Goal: Task Accomplishment & Management: Use online tool/utility

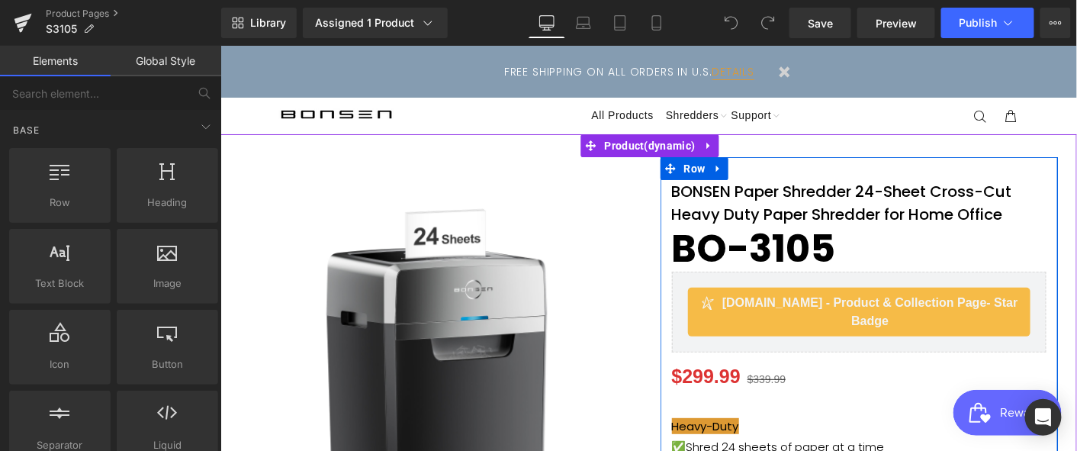
scroll to position [115, 0]
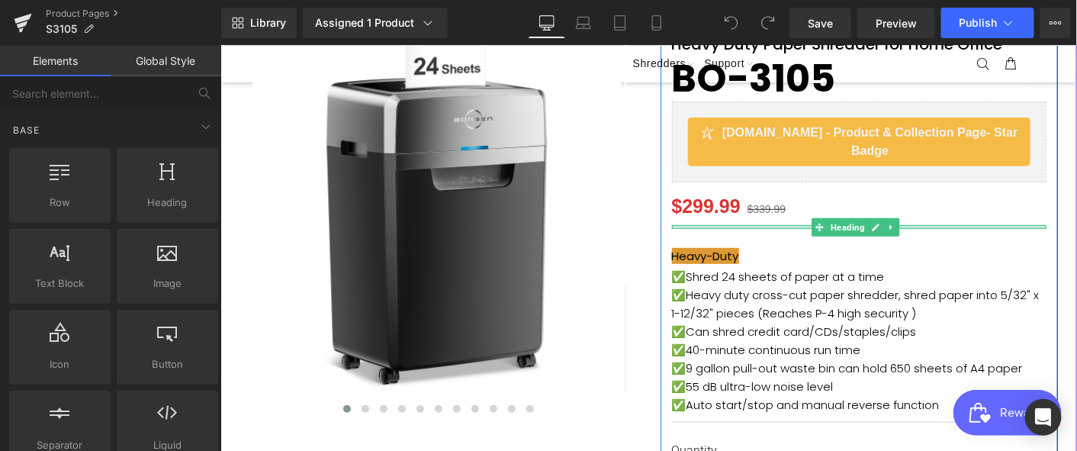
click at [682, 229] on div "BONSEN Paper Shredder 24-Sheet Cross-Cut Heavy Duty Paper Shredder for Home Off…" at bounding box center [859, 348] width 398 height 678
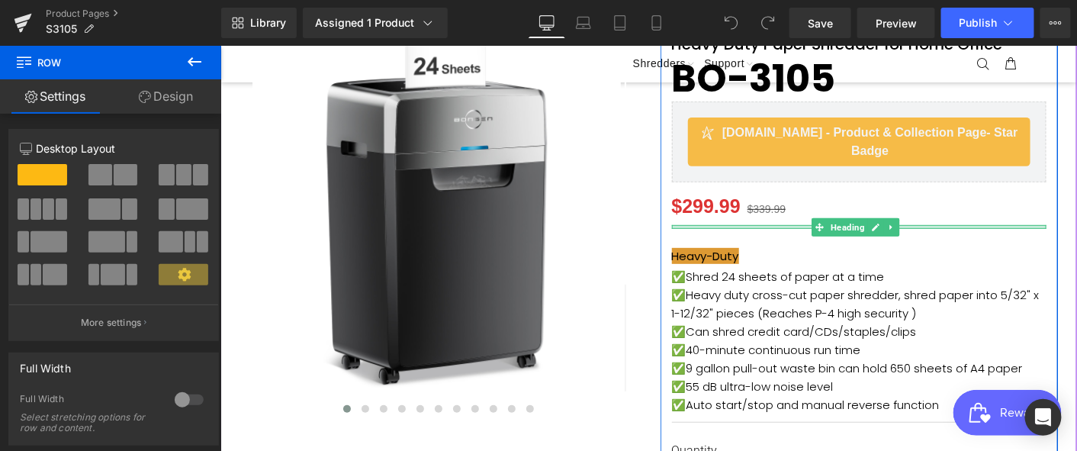
click at [685, 225] on div at bounding box center [858, 226] width 375 height 4
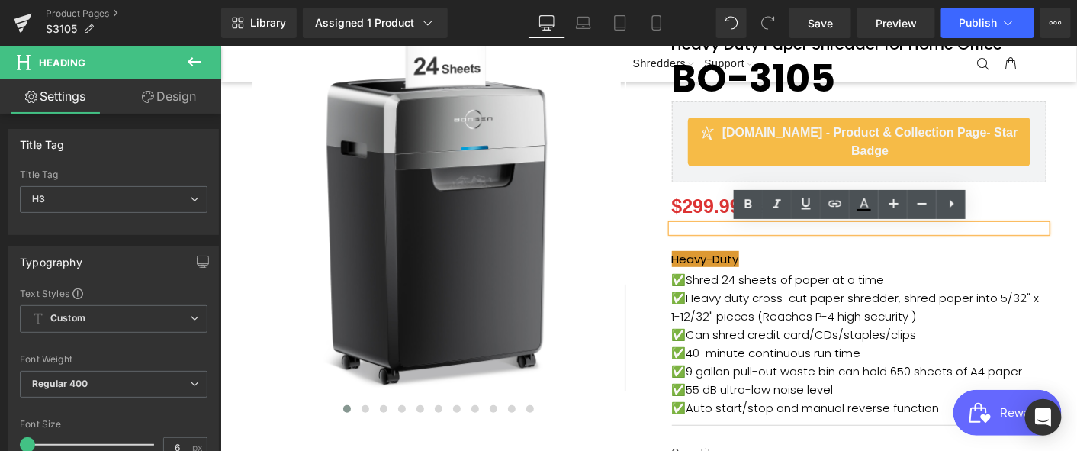
click at [685, 225] on div at bounding box center [858, 227] width 375 height 7
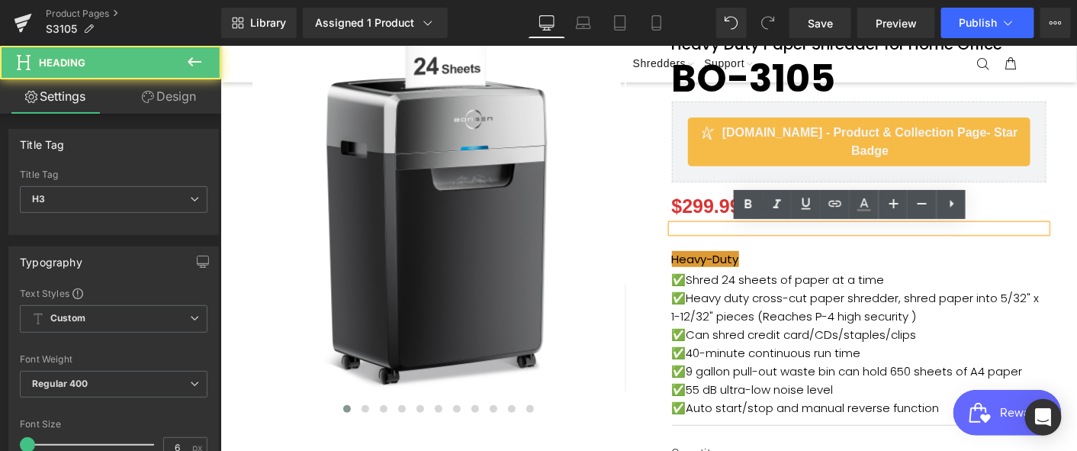
paste div
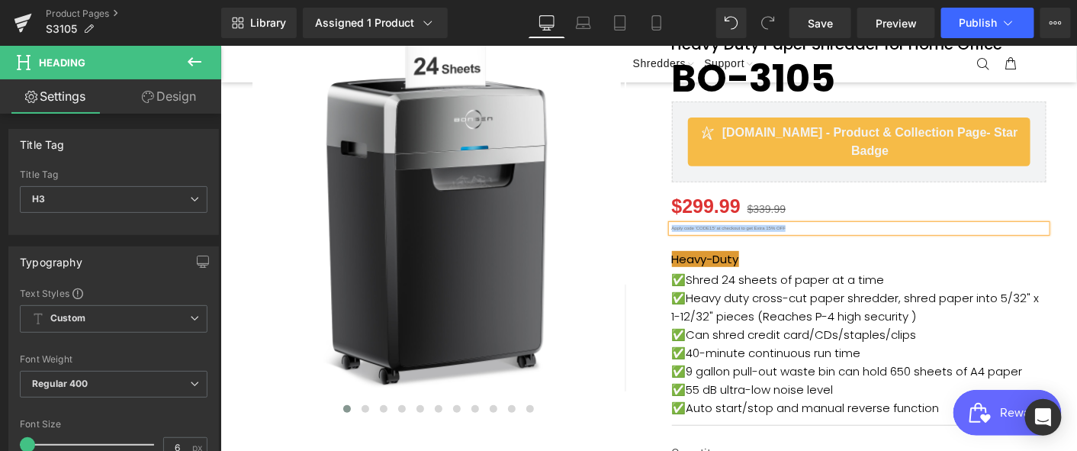
drag, startPoint x: 795, startPoint y: 226, endPoint x: 664, endPoint y: 226, distance: 130.4
click at [671, 226] on div "Apply code 'CODE15' at checkout to get Extra 15% OFF" at bounding box center [858, 227] width 375 height 7
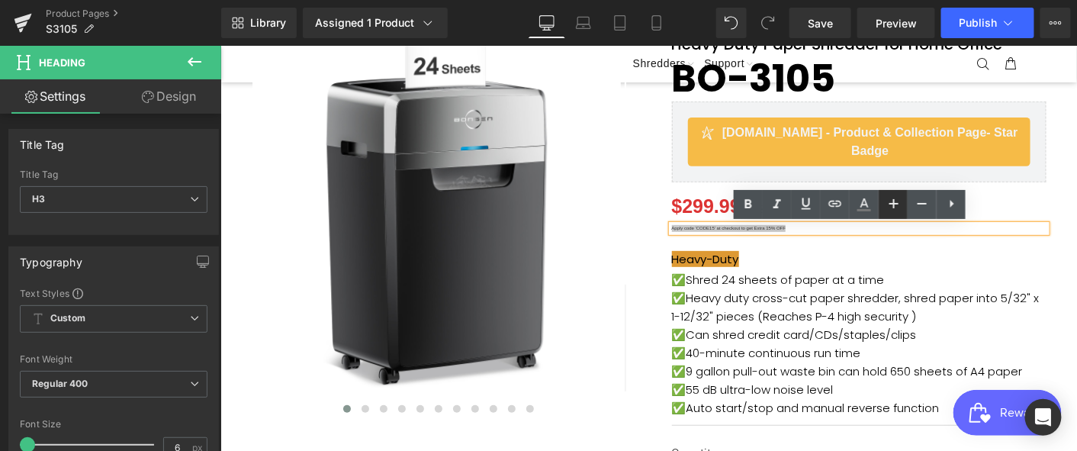
click at [898, 204] on icon at bounding box center [893, 203] width 18 height 18
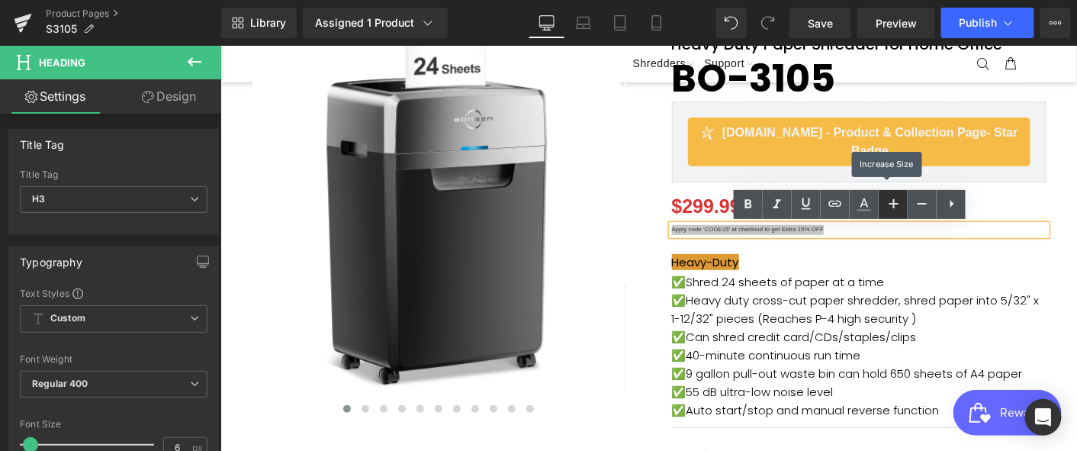
click at [898, 204] on icon at bounding box center [893, 203] width 18 height 18
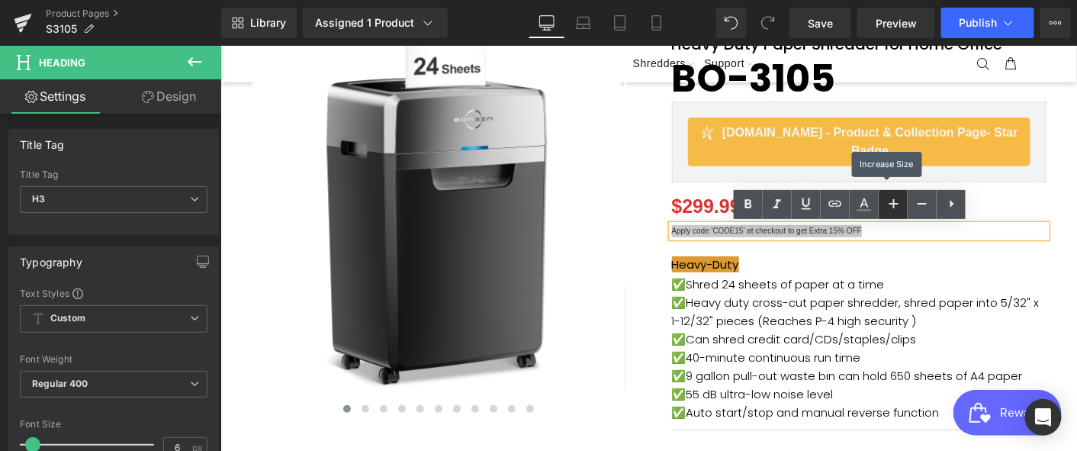
click at [898, 204] on icon at bounding box center [893, 203] width 18 height 18
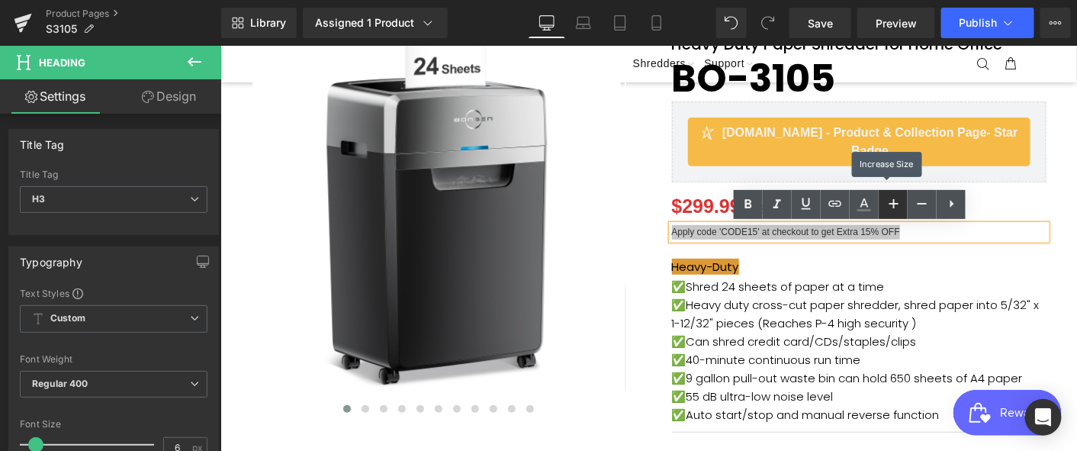
click at [898, 204] on icon at bounding box center [893, 203] width 18 height 18
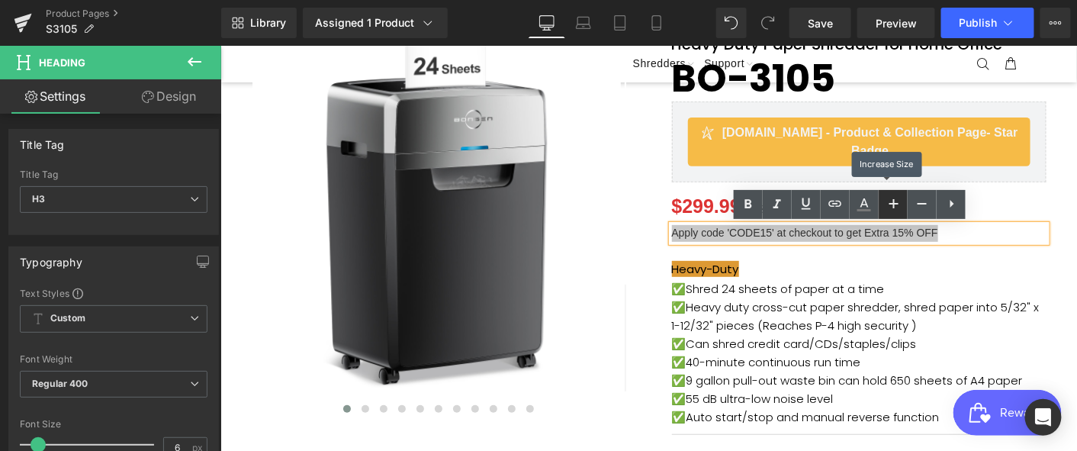
click at [898, 204] on icon at bounding box center [893, 203] width 18 height 18
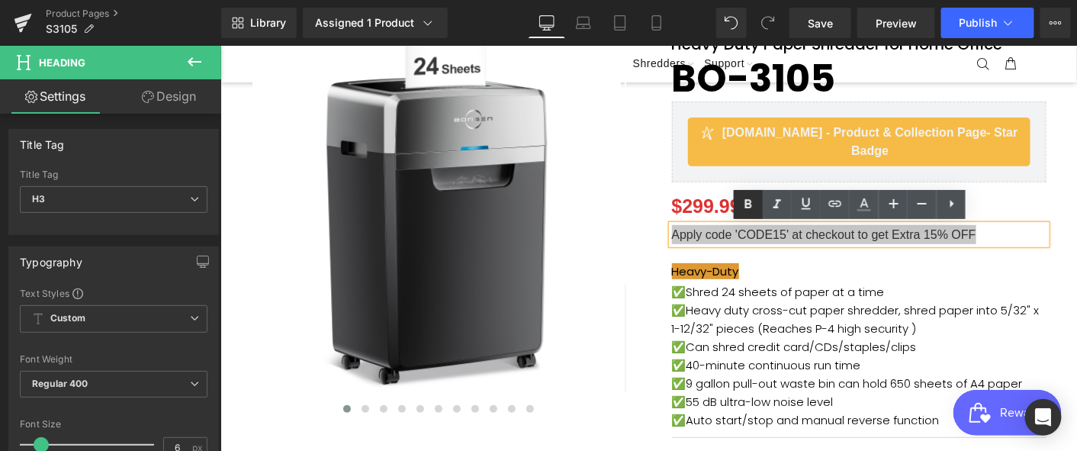
click at [749, 204] on icon at bounding box center [748, 204] width 7 height 9
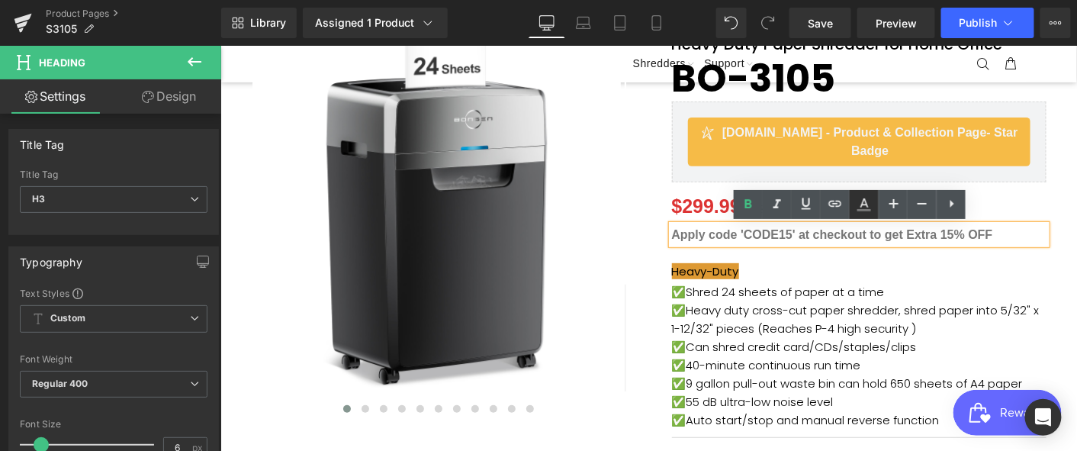
click at [859, 201] on icon at bounding box center [864, 204] width 18 height 18
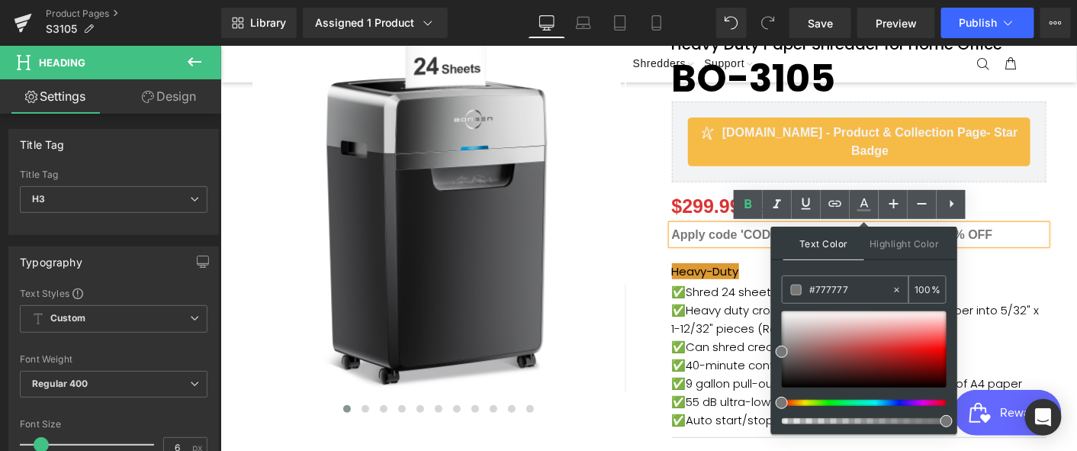
drag, startPoint x: 860, startPoint y: 284, endPoint x: 816, endPoint y: 286, distance: 44.3
click at [816, 286] on input "#777777" at bounding box center [850, 289] width 82 height 17
click at [798, 288] on span at bounding box center [796, 289] width 11 height 11
drag, startPoint x: 857, startPoint y: 288, endPoint x: 802, endPoint y: 288, distance: 54.9
click at [802, 288] on div "#111111" at bounding box center [836, 289] width 109 height 27
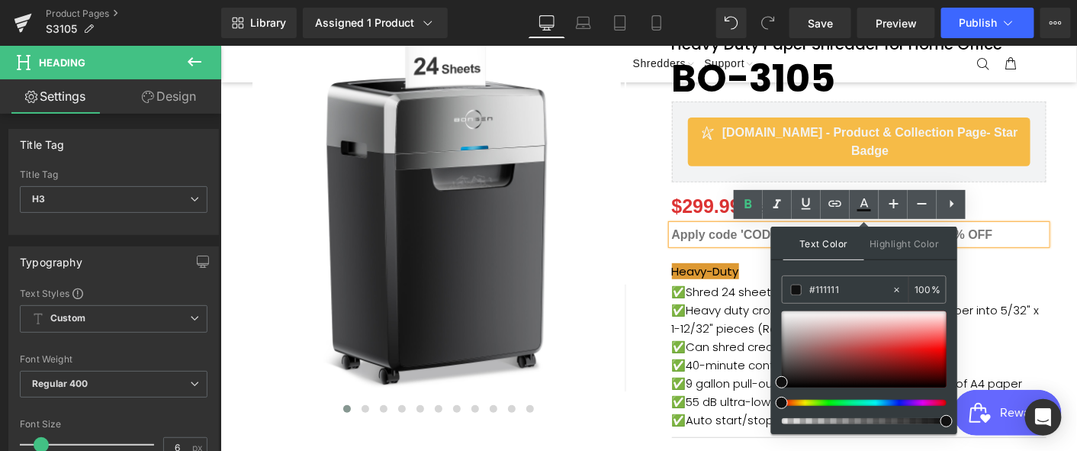
click at [1016, 198] on div "$299.99 $339.99" at bounding box center [858, 207] width 375 height 20
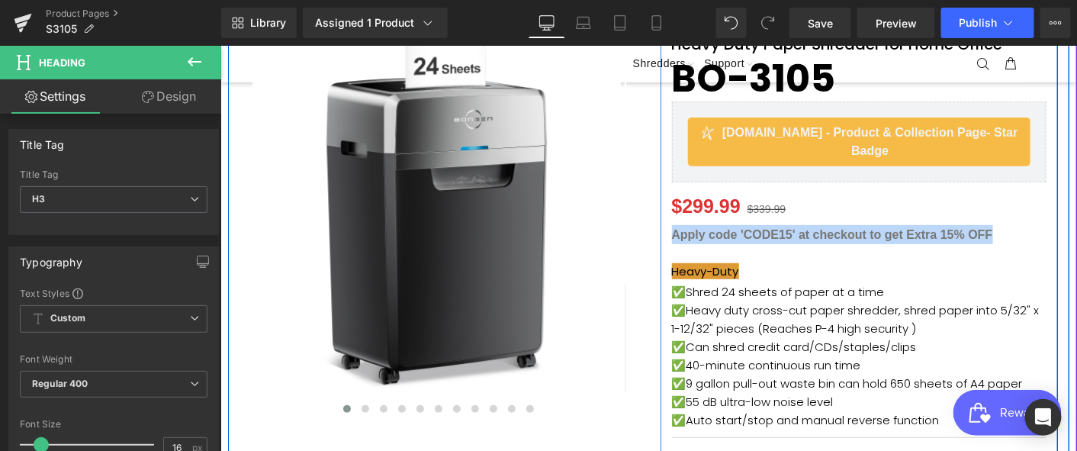
drag, startPoint x: 1012, startPoint y: 233, endPoint x: 661, endPoint y: 230, distance: 350.8
click at [661, 230] on div "BONSEN Paper Shredder 24-Sheet Cross-Cut Heavy Duty Paper Shredder for Home Off…" at bounding box center [859, 355] width 398 height 693
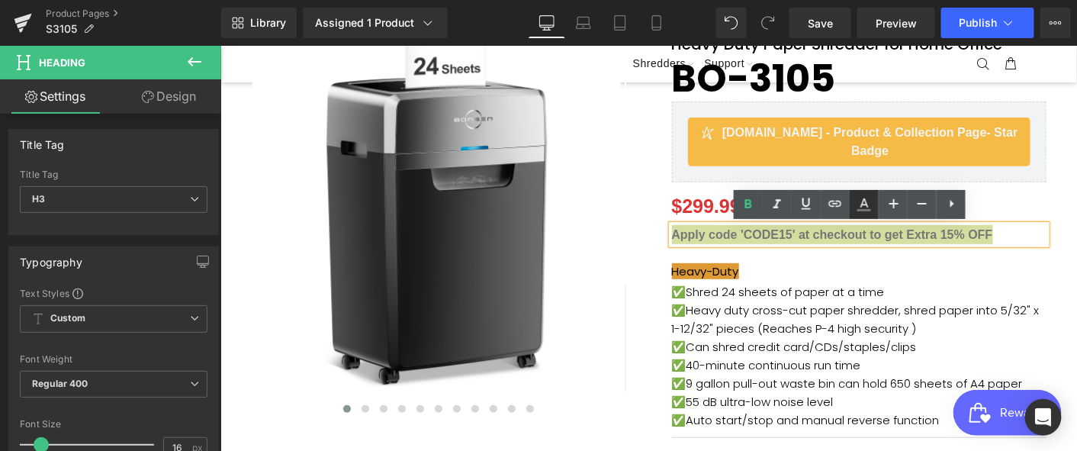
click at [869, 207] on icon at bounding box center [864, 204] width 18 height 18
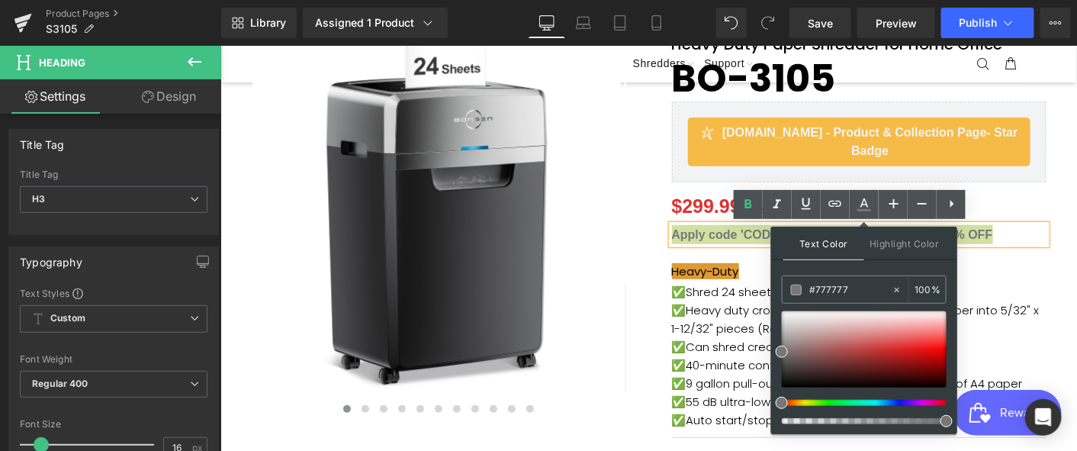
drag, startPoint x: 852, startPoint y: 290, endPoint x: 780, endPoint y: 286, distance: 71.8
click at [780, 286] on div "Text Color Highlight Color #333333 #777777 100 % transparent 0 %" at bounding box center [864, 329] width 186 height 207
paste input "111111"
type input "#111111"
click at [788, 287] on div "#111111" at bounding box center [836, 289] width 109 height 27
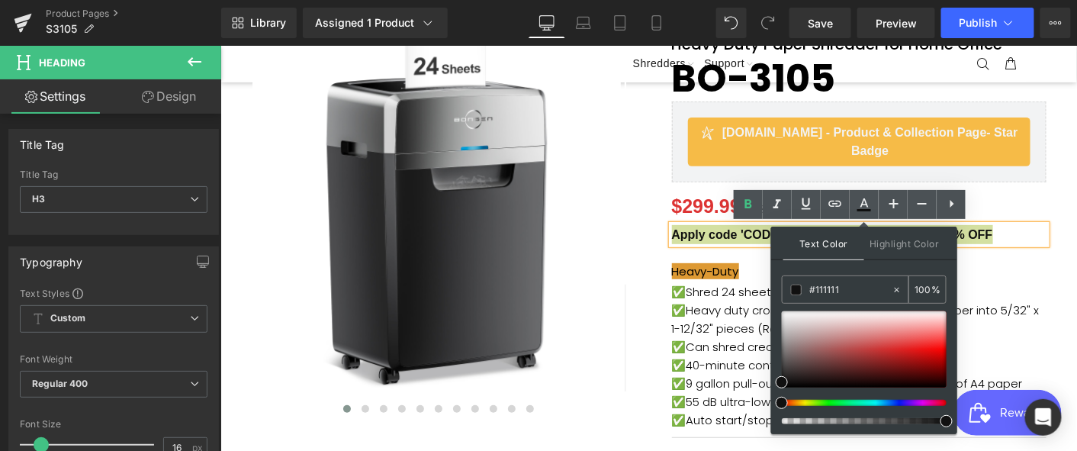
click at [791, 287] on span at bounding box center [796, 289] width 11 height 11
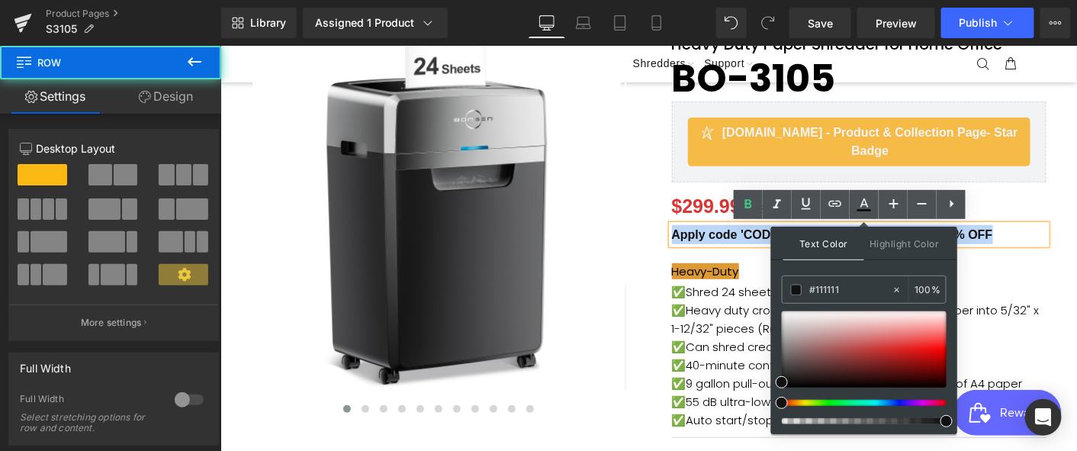
click at [1034, 190] on div "BONSEN Paper Shredder 24-Sheet Cross-Cut Heavy Duty Paper Shredder for Home Off…" at bounding box center [859, 355] width 398 height 693
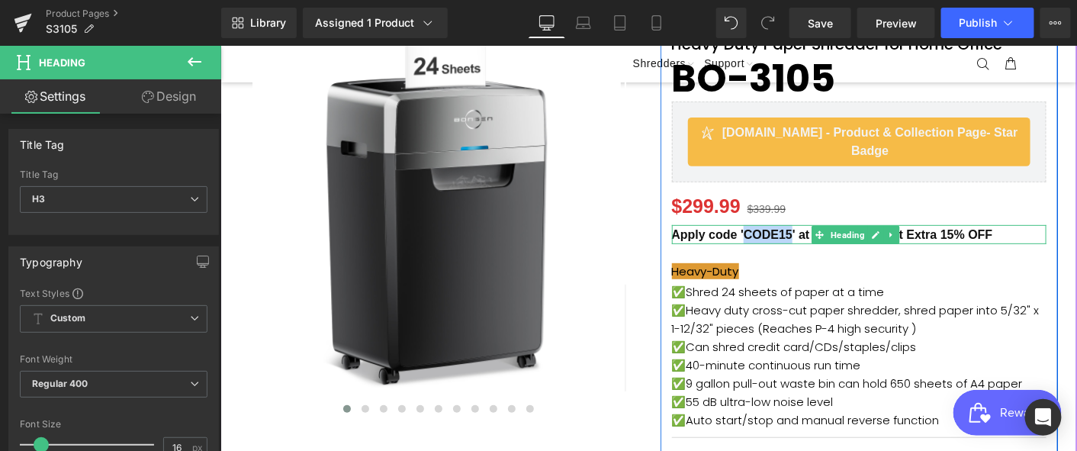
drag, startPoint x: 742, startPoint y: 230, endPoint x: 786, endPoint y: 231, distance: 44.3
click at [786, 231] on strong "Apply code 'CODE15' at checkout to get Extra 15% OFF" at bounding box center [831, 233] width 321 height 13
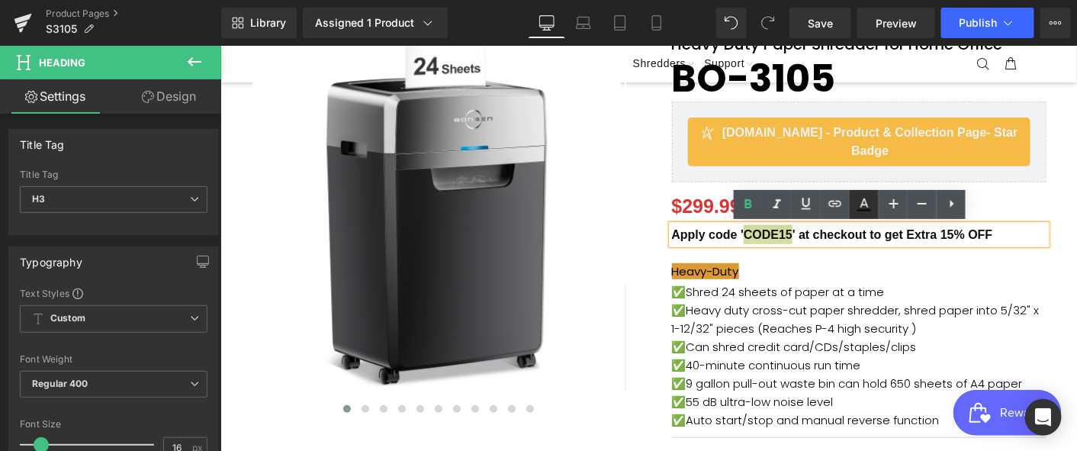
click at [868, 204] on icon at bounding box center [864, 204] width 18 height 18
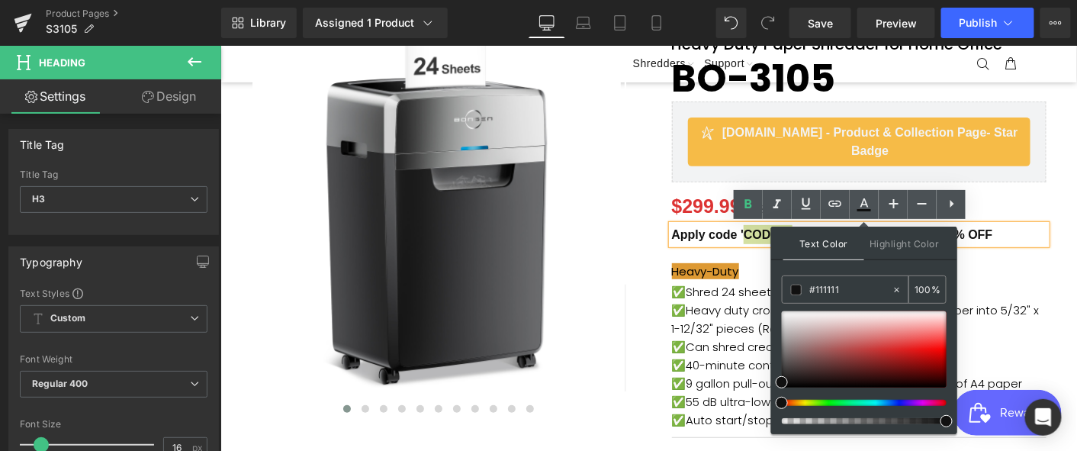
click at [853, 292] on input "#111111" at bounding box center [850, 289] width 82 height 17
click at [920, 345] on div at bounding box center [864, 349] width 165 height 76
click at [1022, 194] on div "BONSEN Paper Shredder 24-Sheet Cross-Cut Heavy Duty Paper Shredder for Home Off…" at bounding box center [859, 355] width 398 height 693
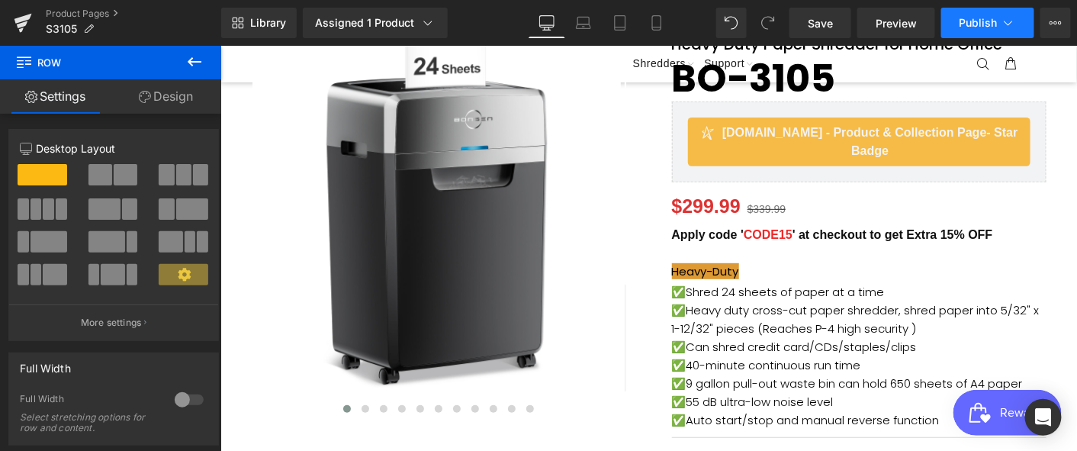
click at [991, 30] on button "Publish" at bounding box center [987, 23] width 93 height 30
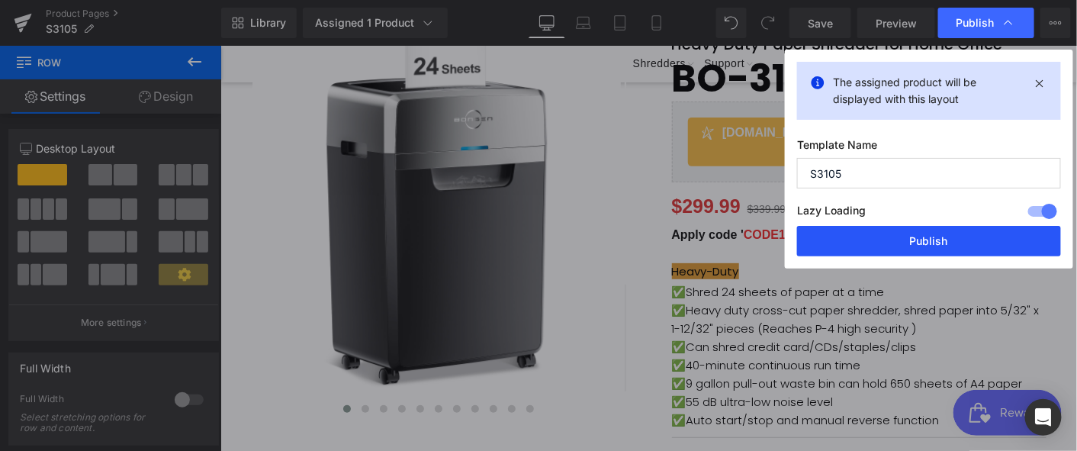
click at [936, 240] on button "Publish" at bounding box center [929, 241] width 264 height 30
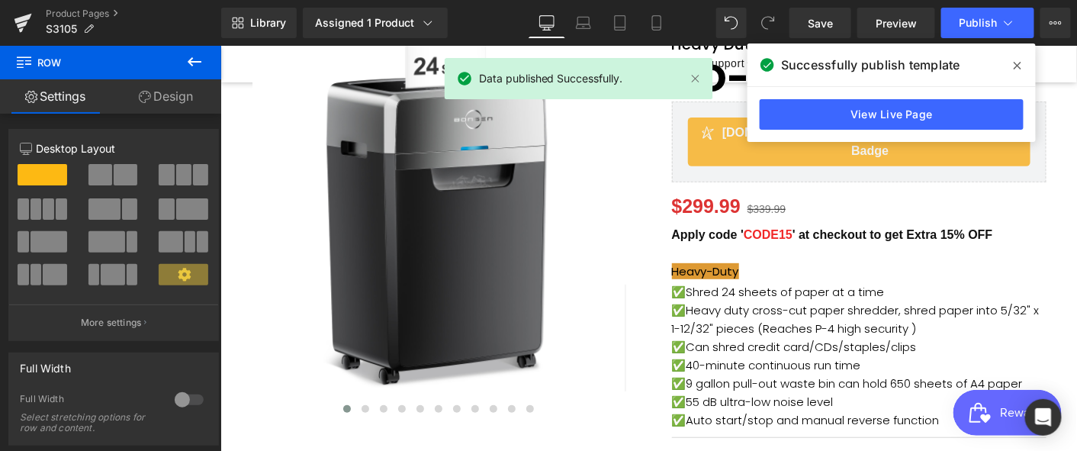
click at [1018, 65] on icon at bounding box center [1017, 65] width 8 height 12
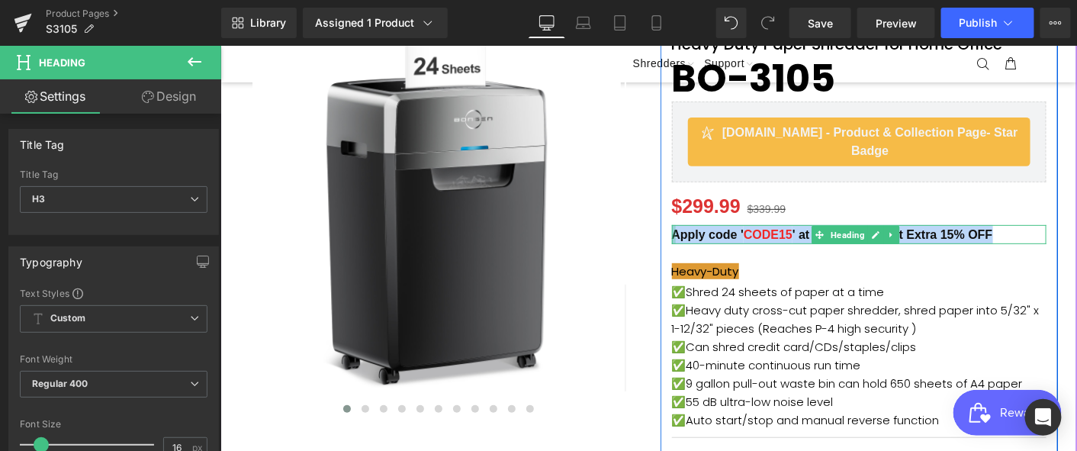
drag, startPoint x: 1008, startPoint y: 233, endPoint x: 665, endPoint y: 235, distance: 343.1
click at [671, 235] on div "Apply code ' CODE15 ' at checkout to get Extra 15% OFF Heading" at bounding box center [858, 233] width 375 height 19
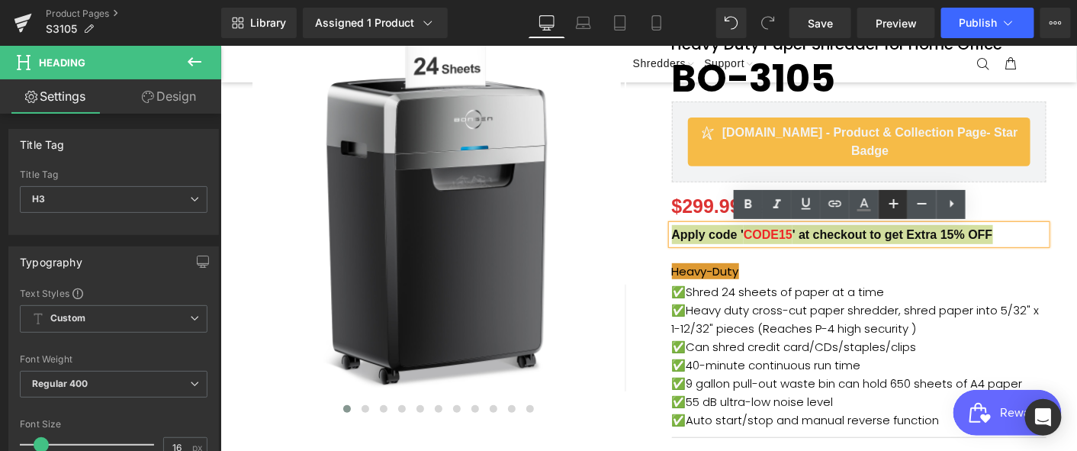
click at [891, 209] on icon at bounding box center [893, 203] width 18 height 18
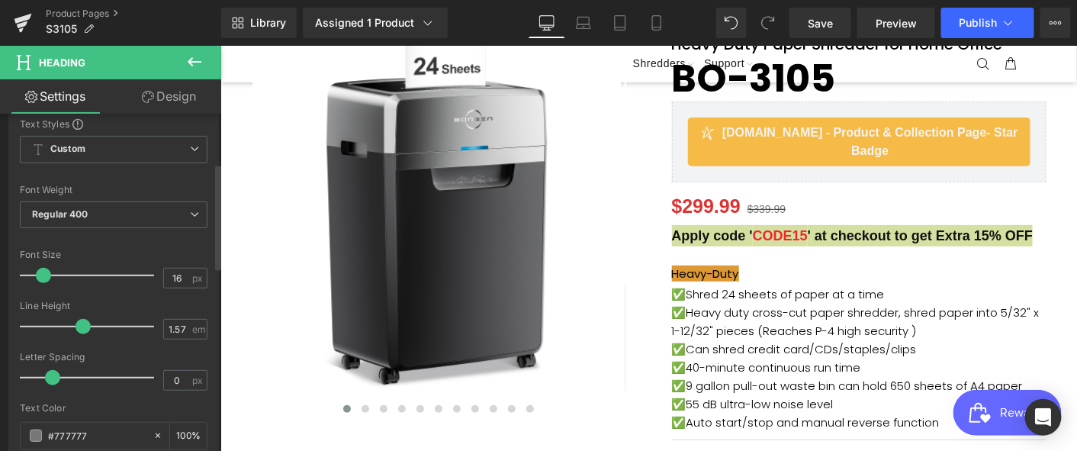
scroll to position [0, 0]
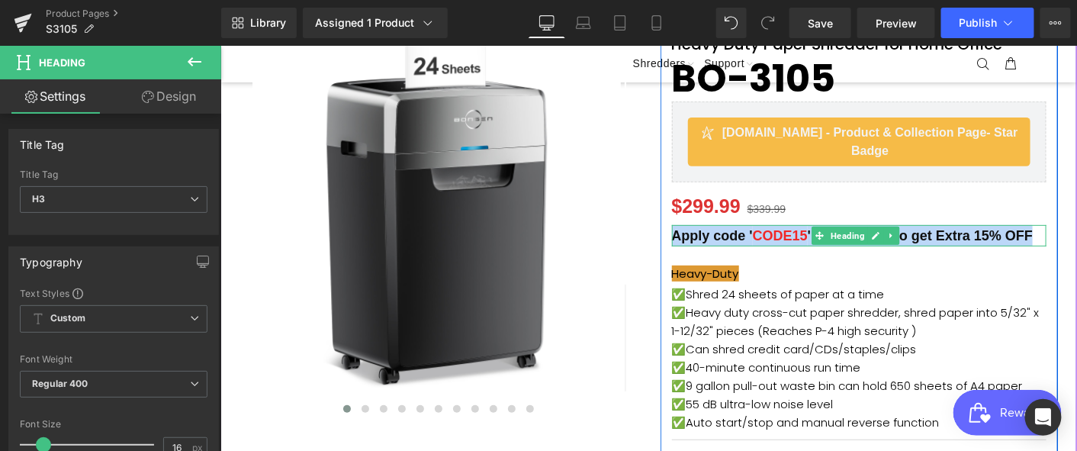
click at [736, 246] on div "Apply code ' CODE15 ' at checkout to get Extra 15% OFF" at bounding box center [858, 234] width 375 height 21
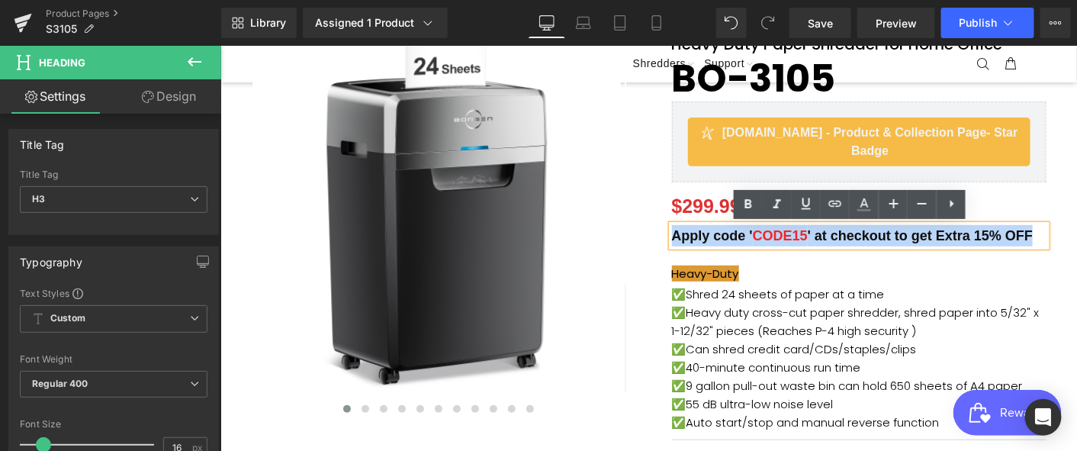
drag, startPoint x: 698, startPoint y: 261, endPoint x: 665, endPoint y: 237, distance: 40.4
click at [671, 237] on div "Apply code ' CODE15 ' at checkout to get Extra 15% OFF" at bounding box center [858, 234] width 375 height 21
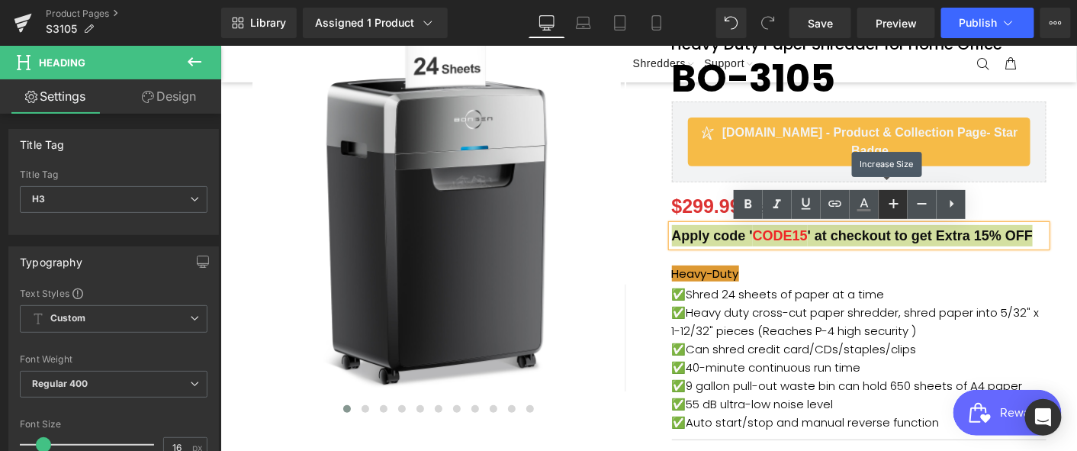
click at [889, 201] on icon at bounding box center [893, 203] width 18 height 18
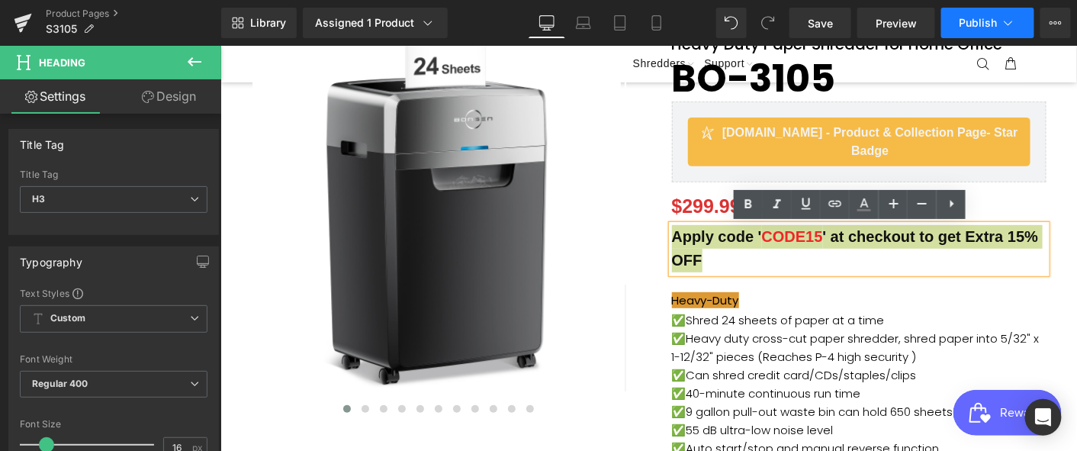
click at [979, 24] on span "Publish" at bounding box center [978, 23] width 38 height 12
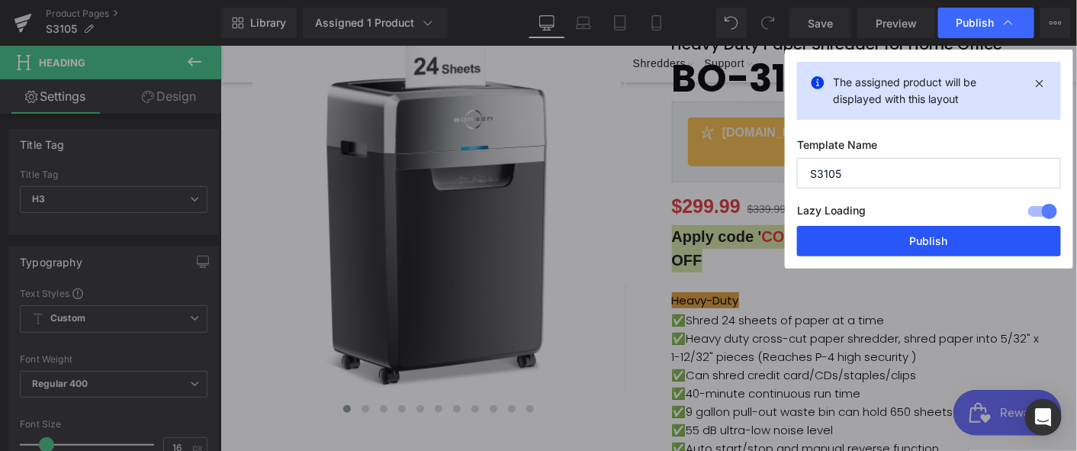
click at [931, 243] on button "Publish" at bounding box center [929, 241] width 264 height 30
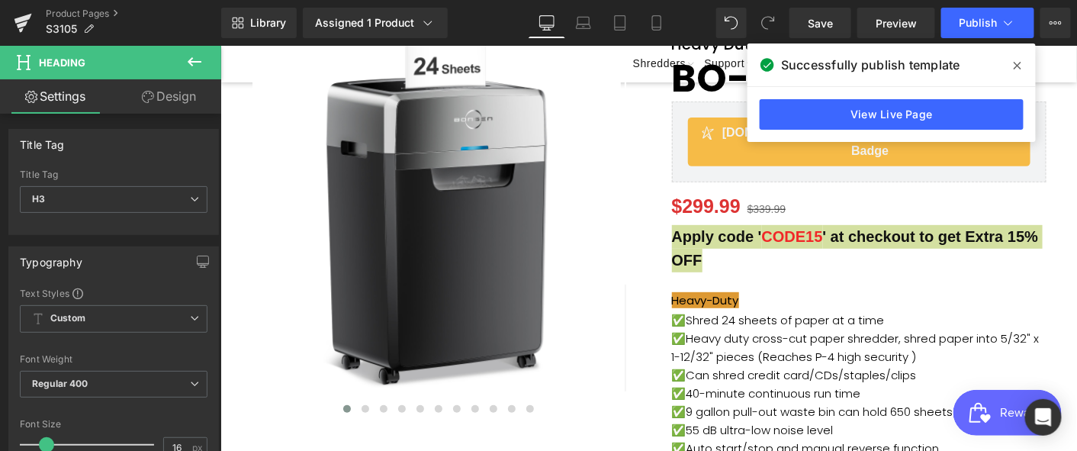
click at [1016, 59] on icon at bounding box center [1017, 65] width 8 height 12
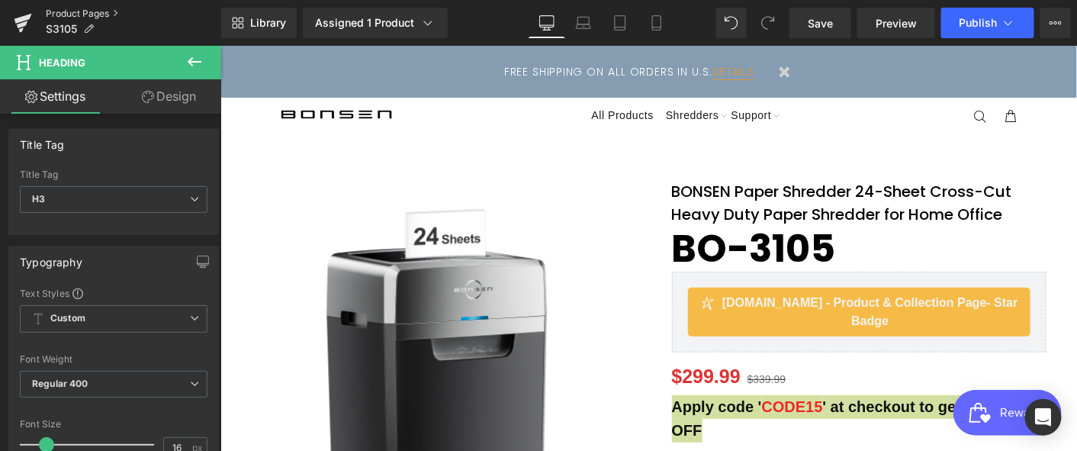
click at [103, 9] on link "Product Pages" at bounding box center [133, 14] width 175 height 12
